Goal: Task Accomplishment & Management: Use online tool/utility

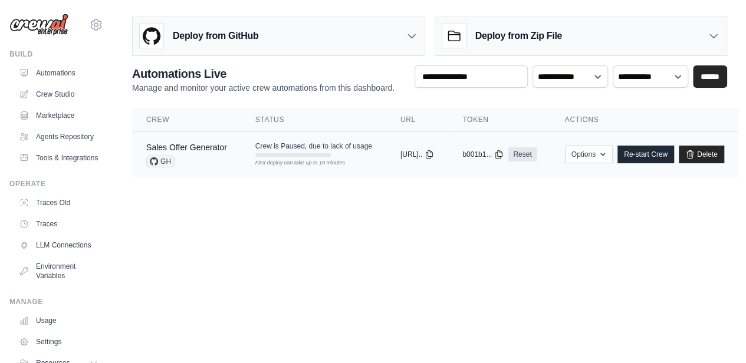
click at [284, 147] on span "Crew is Paused, due to lack of usage" at bounding box center [313, 146] width 117 height 9
click at [674, 151] on link "Re-start Crew" at bounding box center [645, 155] width 57 height 18
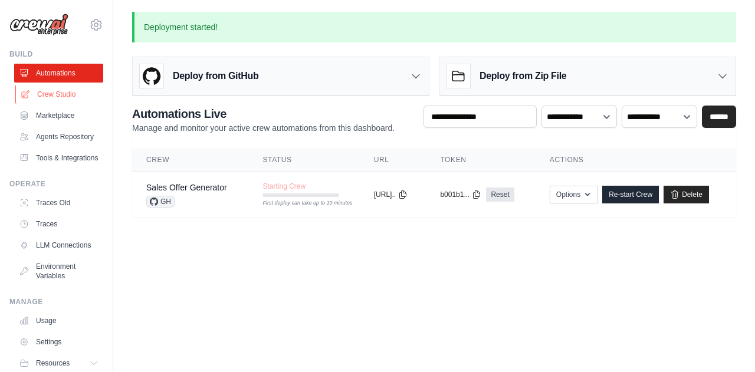
click at [64, 96] on link "Crew Studio" at bounding box center [59, 94] width 89 height 19
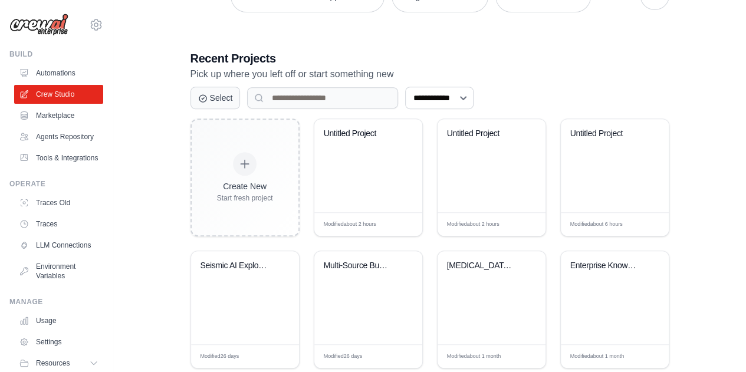
scroll to position [234, 0]
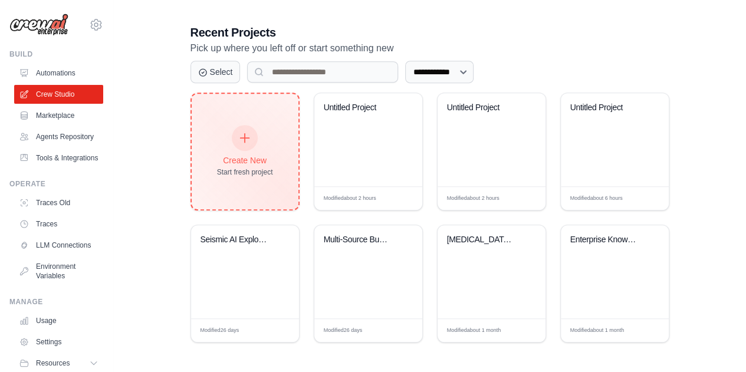
click at [247, 148] on div at bounding box center [245, 138] width 26 height 26
click at [243, 166] on div "Create New Start fresh project" at bounding box center [245, 151] width 56 height 51
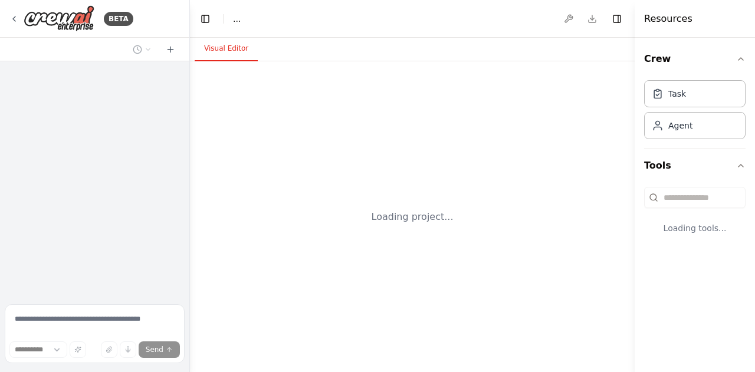
select select "****"
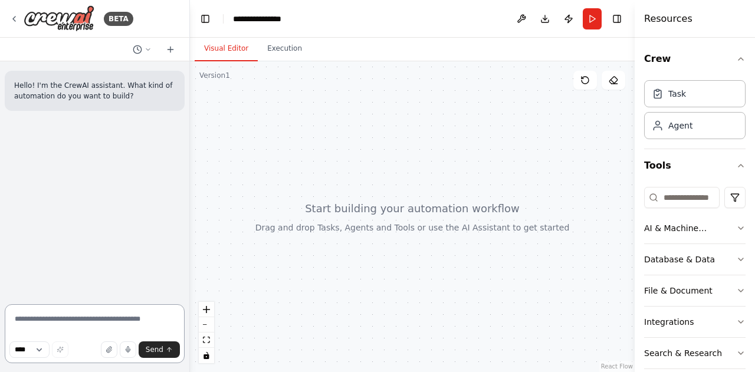
click at [74, 319] on textarea at bounding box center [95, 333] width 180 height 59
type textarea "**"
click at [685, 230] on div "AI & Machine Learning" at bounding box center [690, 228] width 92 height 12
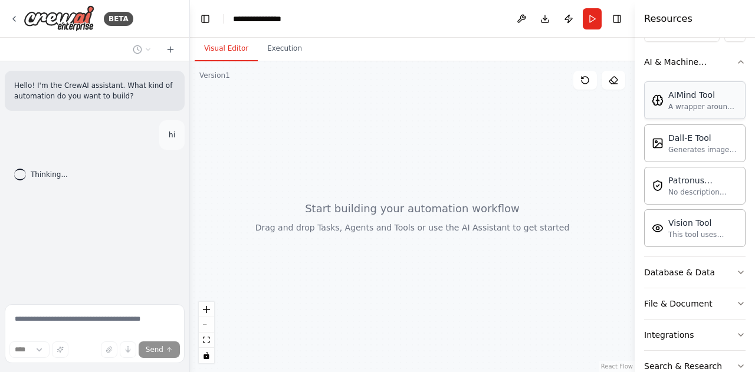
scroll to position [222, 0]
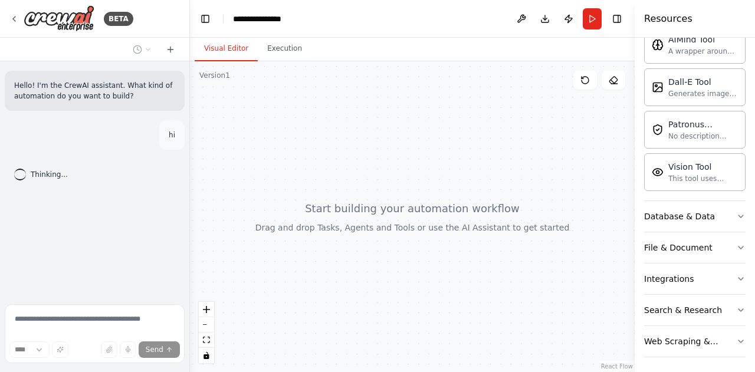
click at [598, 87] on div "Show Tools Hide Agents" at bounding box center [599, 80] width 52 height 19
click at [586, 81] on icon at bounding box center [584, 79] width 9 height 9
click at [614, 79] on icon at bounding box center [612, 79] width 9 height 9
click at [618, 86] on button at bounding box center [613, 80] width 24 height 19
